Goal: Register for event/course

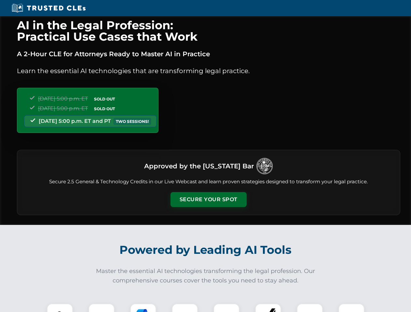
click at [208, 200] on button "Secure Your Spot" at bounding box center [209, 199] width 76 height 15
click at [60, 308] on img at bounding box center [59, 317] width 19 height 19
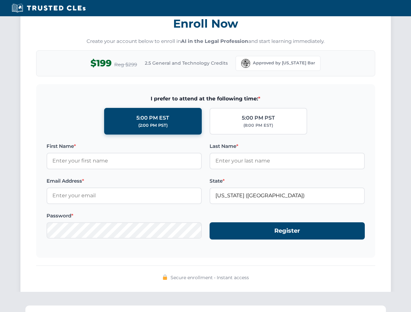
scroll to position [639, 0]
